Goal: Communication & Community: Answer question/provide support

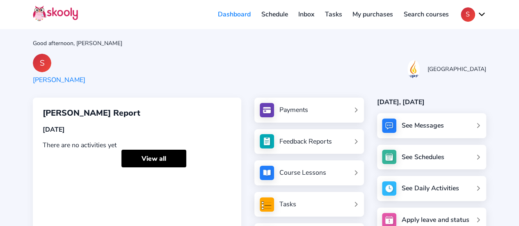
click at [472, 128] on div "See Messages" at bounding box center [431, 125] width 109 height 25
click at [421, 124] on div "See Messages" at bounding box center [423, 125] width 42 height 9
click at [477, 124] on div "See Messages" at bounding box center [431, 125] width 109 height 25
click at [162, 162] on link "View all" at bounding box center [153, 159] width 65 height 18
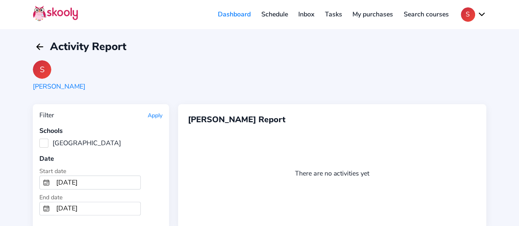
click at [241, 15] on link "Dashboard" at bounding box center [234, 14] width 43 height 13
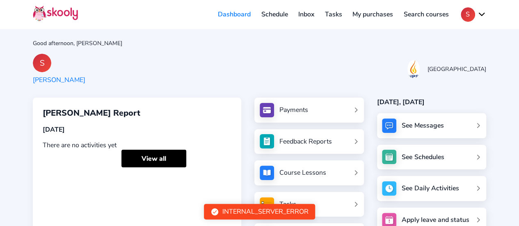
click at [304, 13] on link "Inbox" at bounding box center [306, 14] width 27 height 13
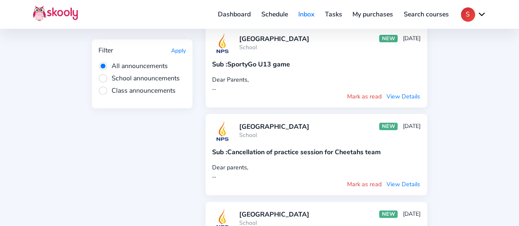
scroll to position [74, 0]
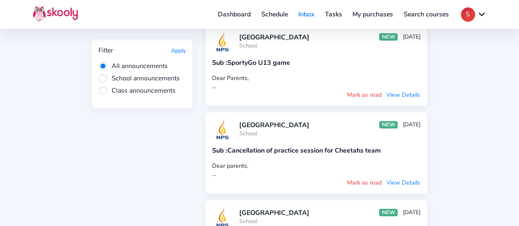
click at [410, 183] on button "View Details" at bounding box center [403, 182] width 34 height 9
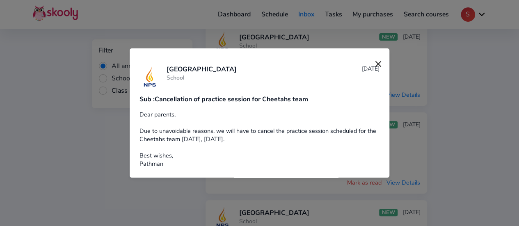
click at [374, 62] on img at bounding box center [378, 63] width 11 height 11
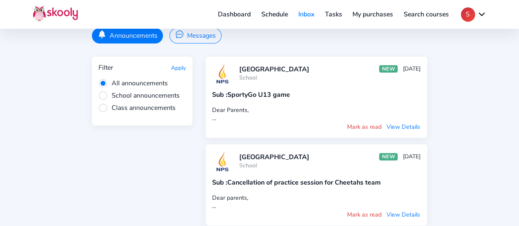
scroll to position [39, 0]
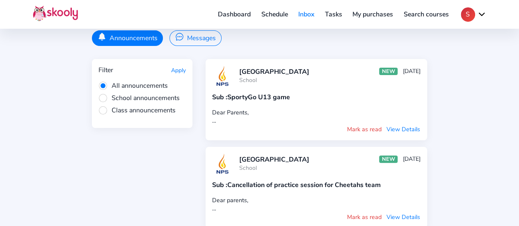
click at [392, 127] on button "View Details" at bounding box center [403, 129] width 34 height 9
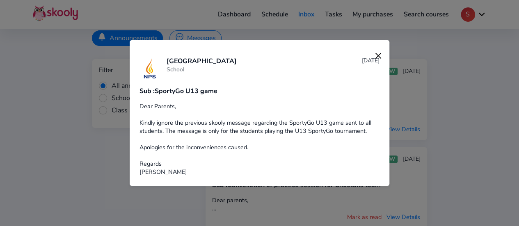
click at [373, 58] on img at bounding box center [378, 55] width 11 height 11
